Goal: Transaction & Acquisition: Subscribe to service/newsletter

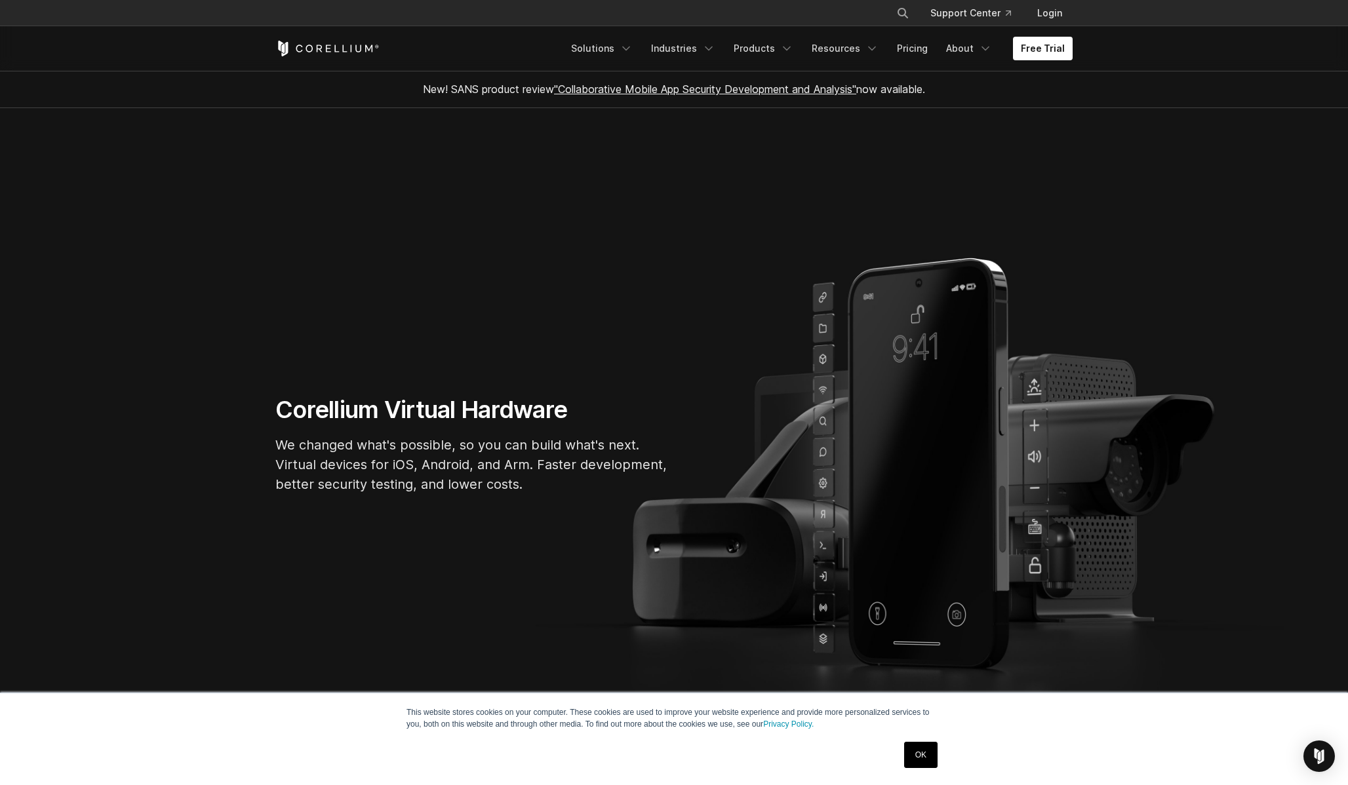
click at [916, 60] on div "Free Trial Solutions IoT" at bounding box center [673, 48] width 797 height 45
click at [920, 56] on link "Pricing" at bounding box center [912, 49] width 47 height 24
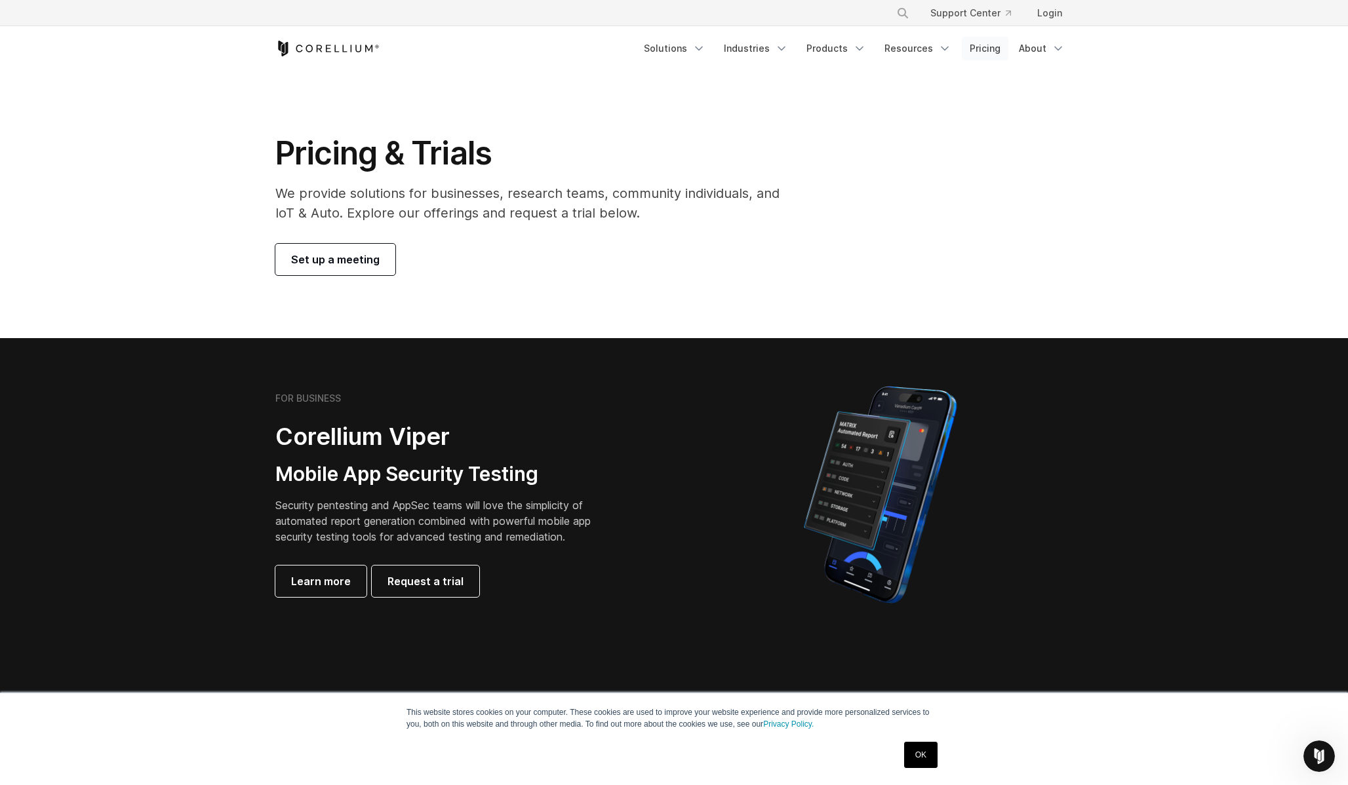
click at [990, 50] on link "Pricing" at bounding box center [985, 49] width 47 height 24
click at [918, 756] on link "OK" at bounding box center [920, 755] width 33 height 26
